Goal: Find specific page/section: Find specific page/section

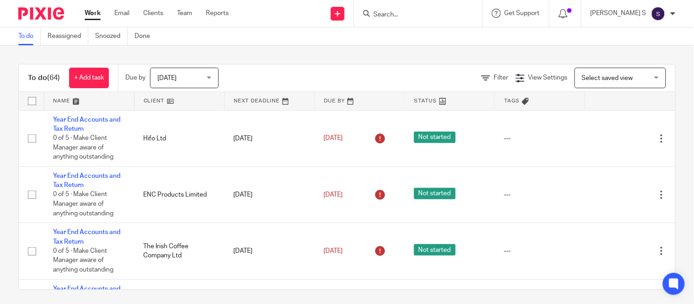
click at [455, 16] on input "Search" at bounding box center [413, 15] width 82 height 8
type input "fertifa"
click at [432, 26] on div "Fertifa Limited Nick < nick.kuan@ fertifa .com >" at bounding box center [447, 39] width 168 height 36
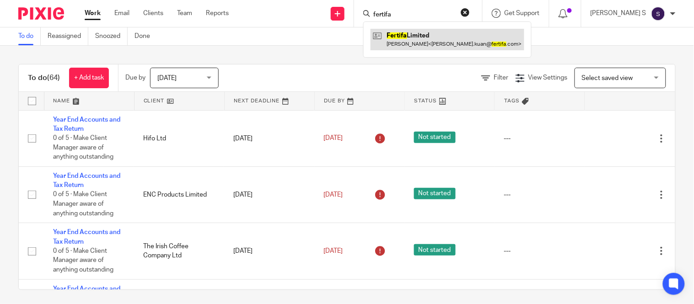
click at [449, 33] on link at bounding box center [447, 39] width 154 height 21
